Goal: Navigation & Orientation: Find specific page/section

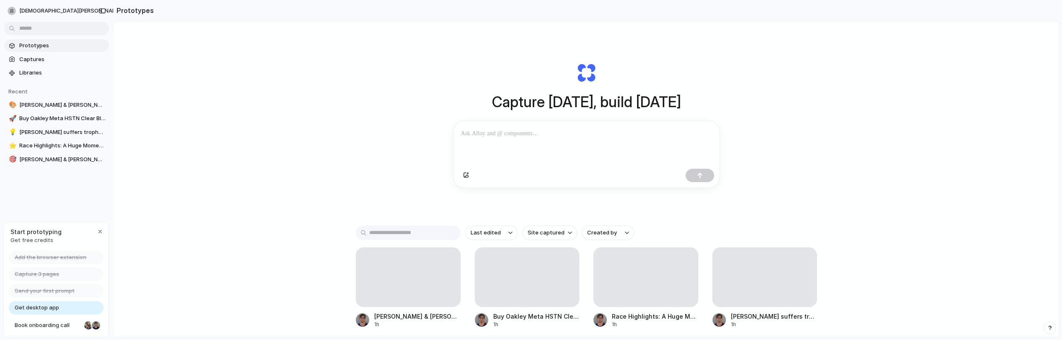
scroll to position [34, 0]
